Goal: Task Accomplishment & Management: Manage account settings

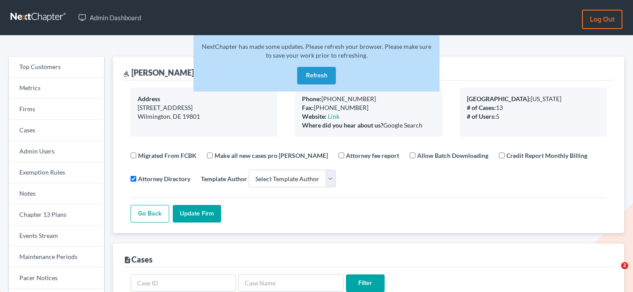
select select
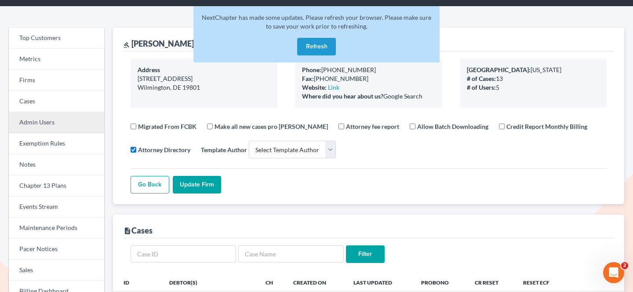
scroll to position [25, 0]
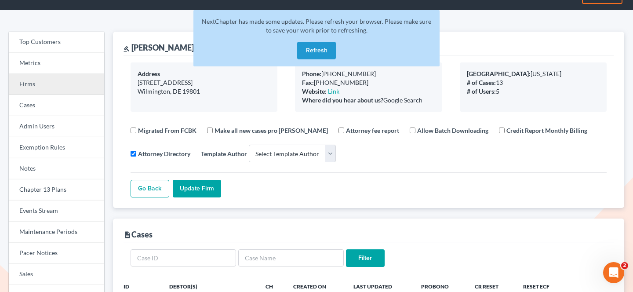
click at [46, 81] on link "Firms" at bounding box center [56, 84] width 95 height 21
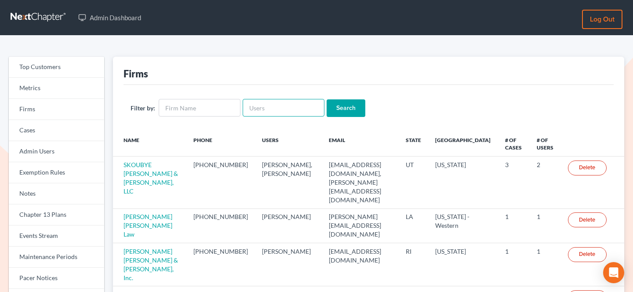
click at [302, 109] on input "text" at bounding box center [284, 108] width 82 height 18
paste input "[EMAIL_ADDRESS][DOMAIN_NAME]"
type input "[EMAIL_ADDRESS][DOMAIN_NAME]"
click at [327, 99] on input "Search" at bounding box center [346, 108] width 39 height 18
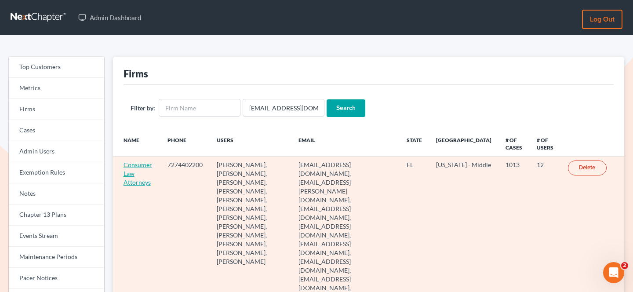
click at [131, 166] on link "Consumer Law Attorneys" at bounding box center [138, 173] width 29 height 25
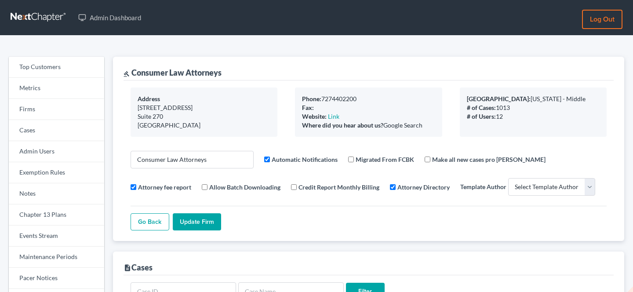
select select
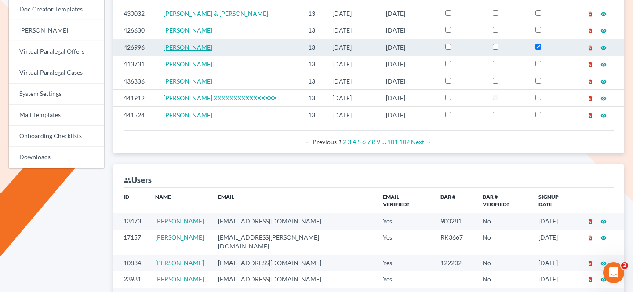
scroll to position [466, 0]
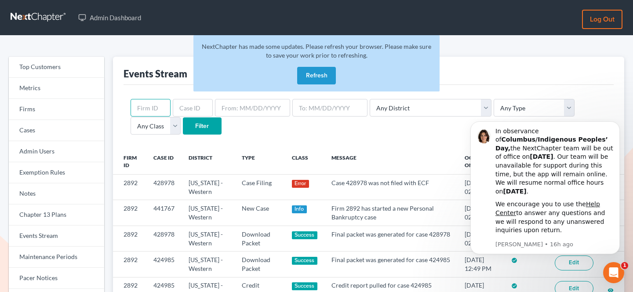
click at [153, 102] on input "text" at bounding box center [151, 108] width 40 height 18
paste input "6363"
type input "6363"
click at [183, 117] on input "Filter" at bounding box center [202, 126] width 39 height 18
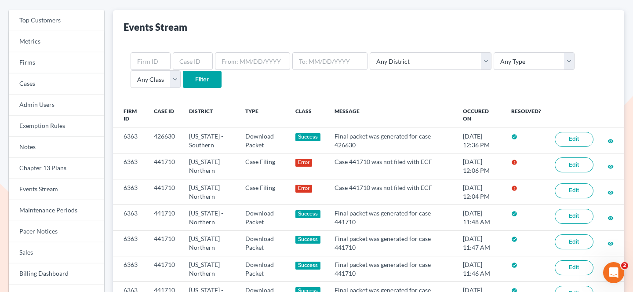
scroll to position [49, 0]
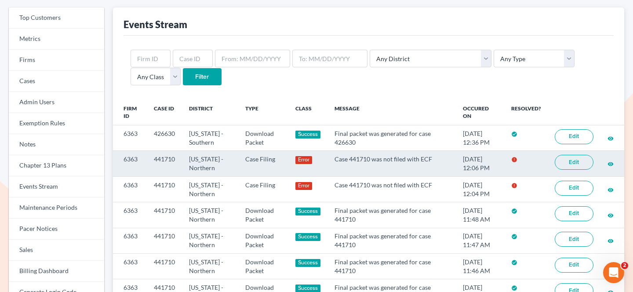
click at [571, 163] on link "Edit" at bounding box center [574, 162] width 39 height 15
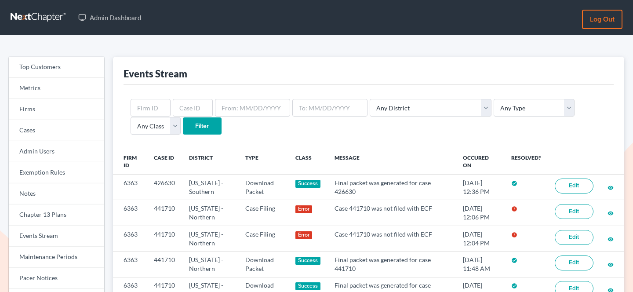
scroll to position [49, 0]
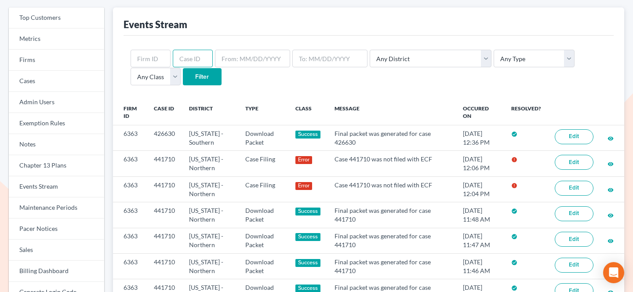
click at [187, 60] on input "text" at bounding box center [193, 59] width 40 height 18
type input "440946"
click at [183, 68] on input "Filter" at bounding box center [202, 77] width 39 height 18
